Goal: Task Accomplishment & Management: Manage account settings

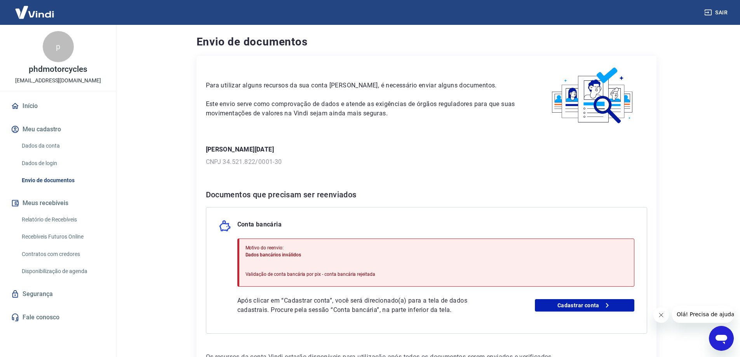
scroll to position [57, 0]
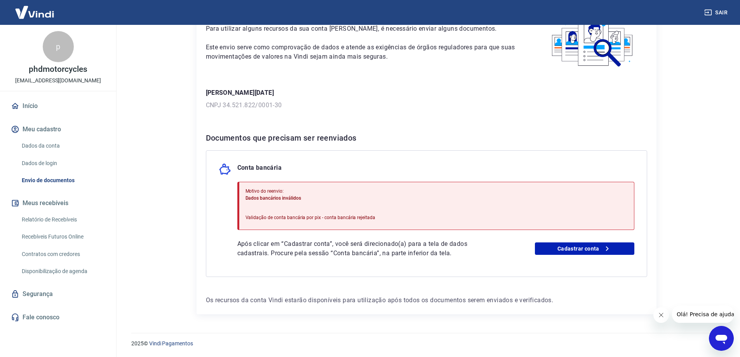
click at [48, 143] on link "Dados da conta" at bounding box center [63, 146] width 88 height 16
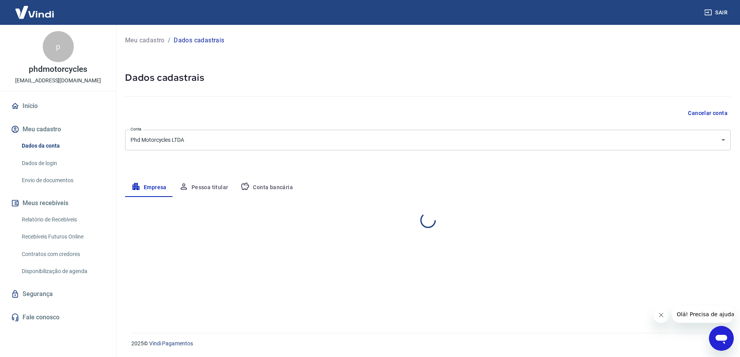
select select "MT"
select select "business"
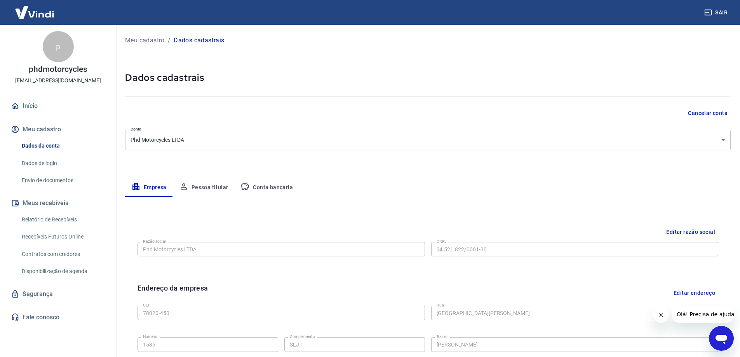
click at [208, 190] on button "Pessoa titular" at bounding box center [204, 187] width 62 height 19
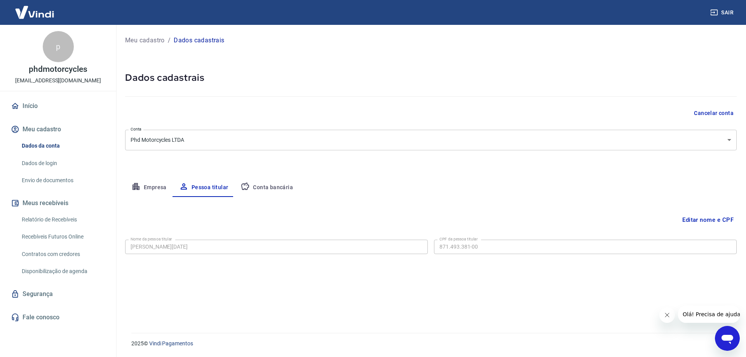
click at [713, 220] on button "Editar nome e CPF" at bounding box center [708, 220] width 58 height 15
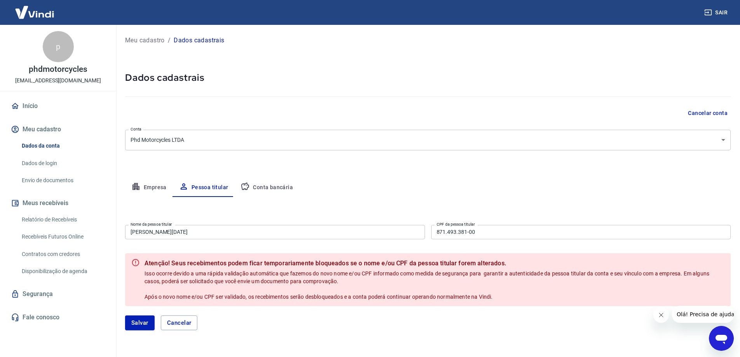
click at [178, 231] on input "[PERSON_NAME][DATE]" at bounding box center [275, 232] width 300 height 14
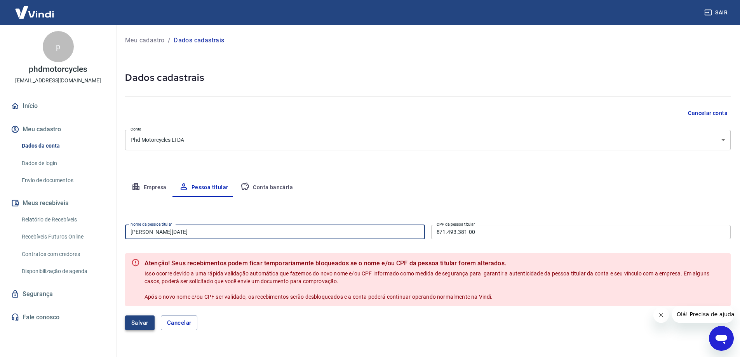
type input "[PERSON_NAME][DATE]"
click at [131, 321] on button "Salvar" at bounding box center [140, 323] width 30 height 15
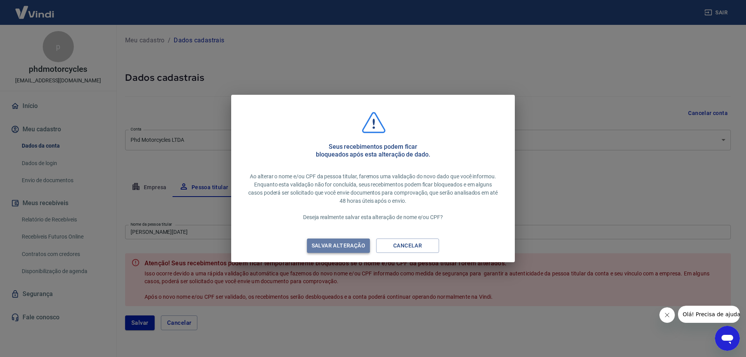
click at [311, 243] on div "Salvar alteração" at bounding box center [338, 246] width 72 height 10
